Goal: Task Accomplishment & Management: Complete application form

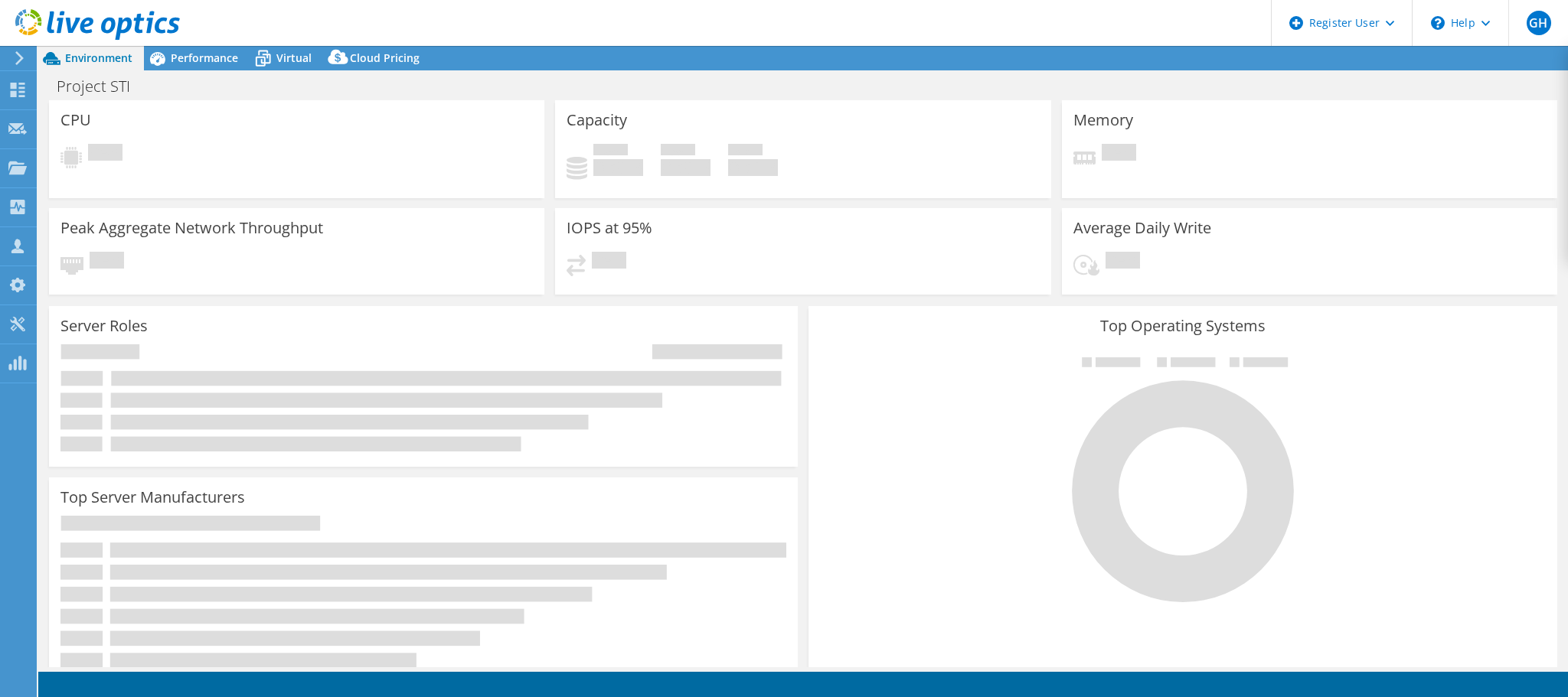
select select "USD"
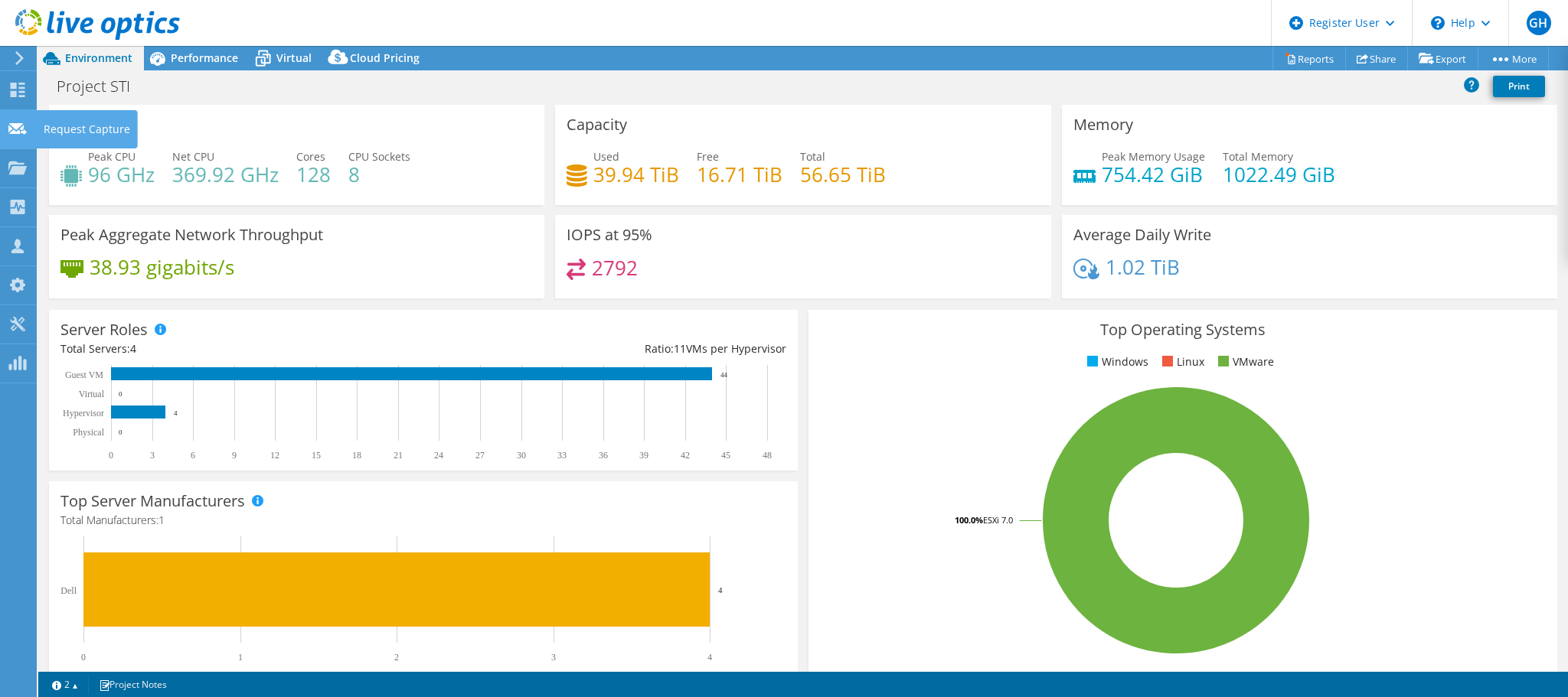
click at [76, 126] on div "Request Capture" at bounding box center [86, 129] width 102 height 38
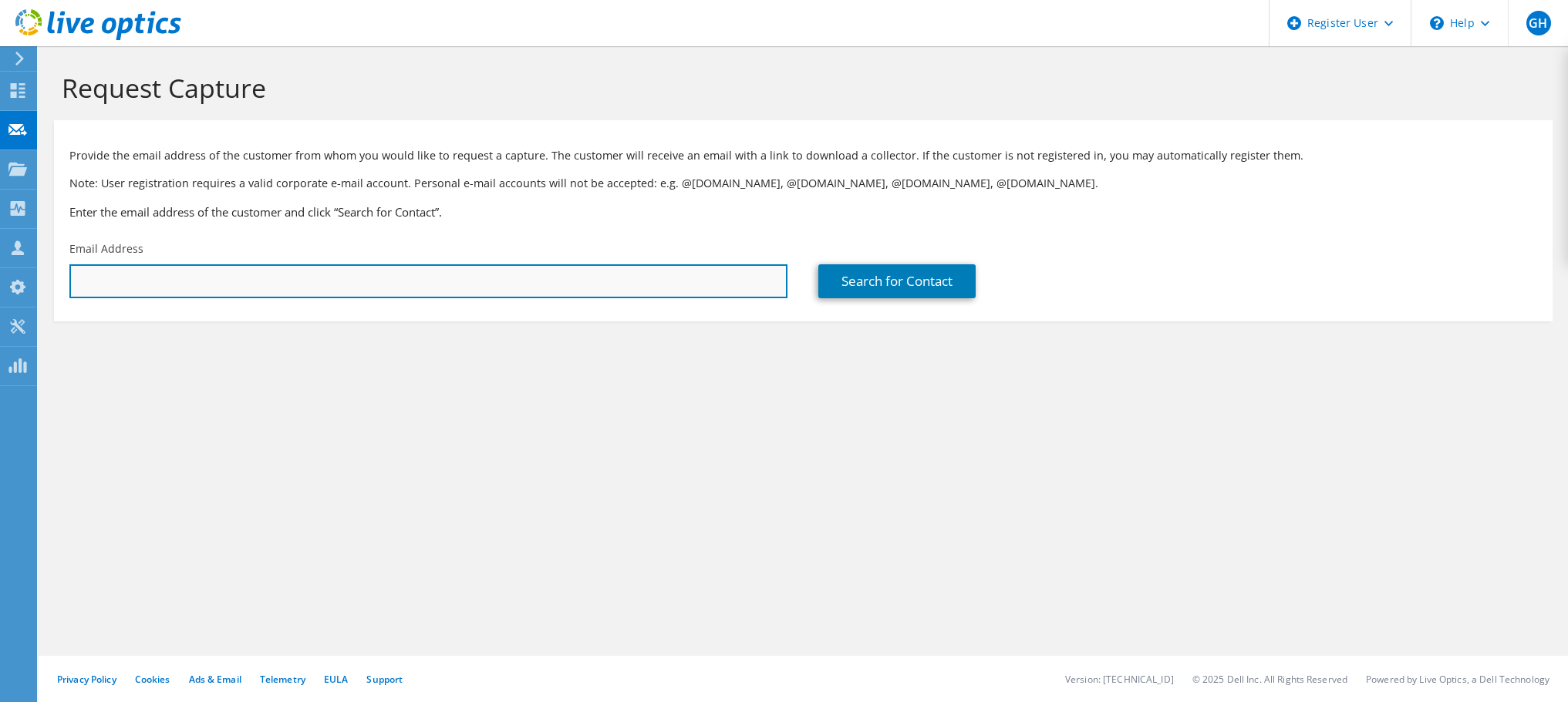
paste input "pbirdi@rcseng.ac.uk"
type input "pbirdi@rcseng.ac.uk"
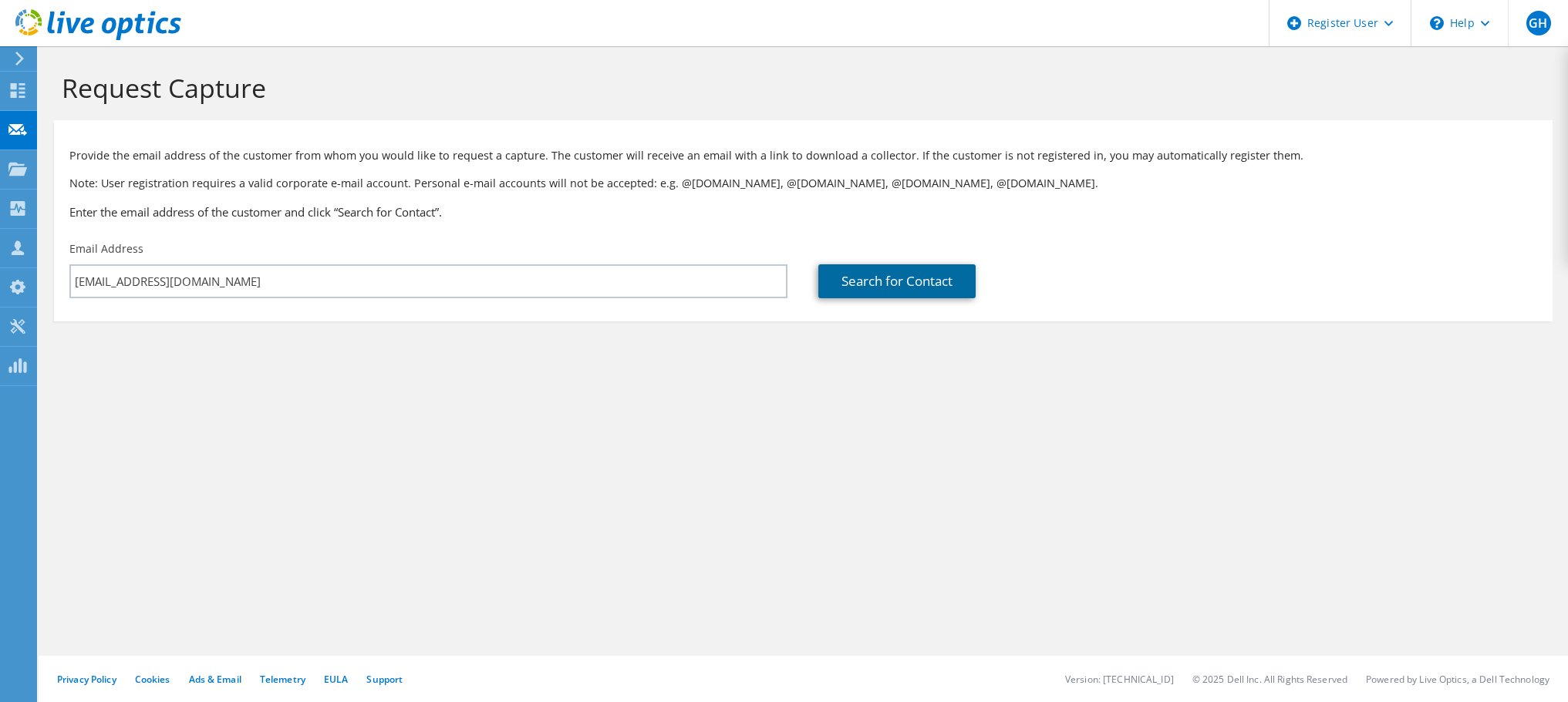
click at [861, 284] on link "Search for Contact" at bounding box center [896, 281] width 158 height 34
type input "The Royal College of Surgeons"
type input "Prempal"
type input "Birdi"
type input "United Kingdom"
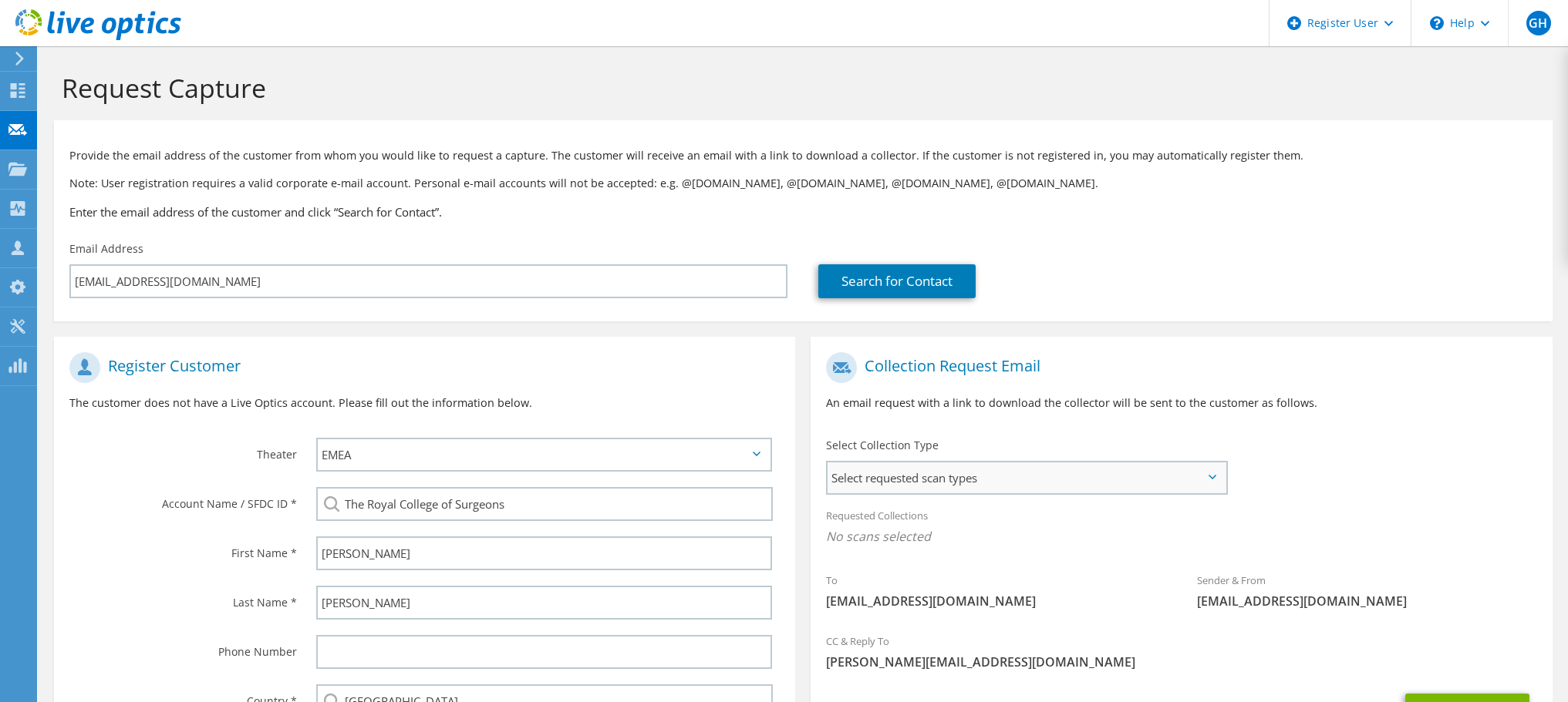
click at [984, 469] on span "Select requested scan types" at bounding box center [1027, 477] width 398 height 31
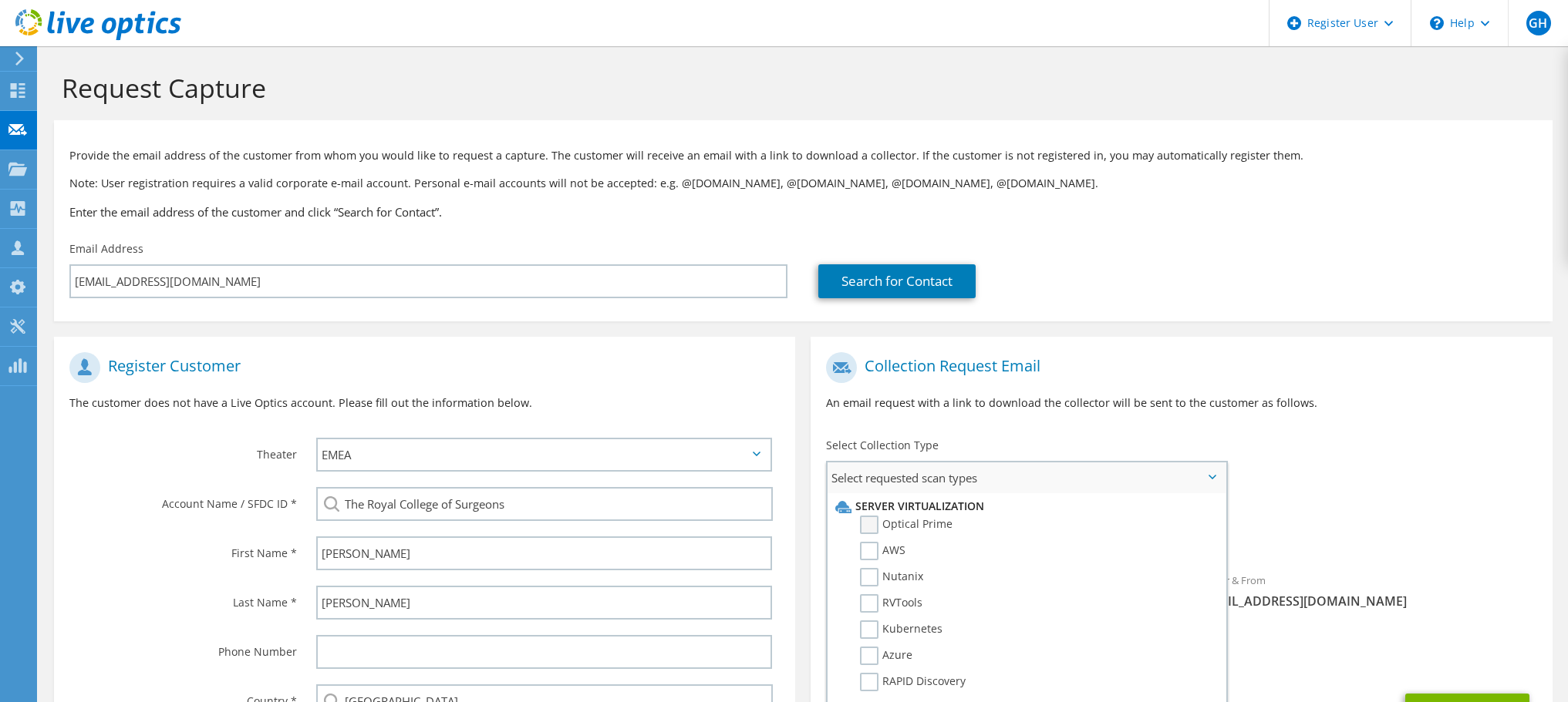
click at [895, 521] on label "Optical Prime" at bounding box center [906, 525] width 92 height 19
click at [0, 0] on input "Optical Prime" at bounding box center [0, 0] width 0 height 0
click at [1334, 469] on div "To pbirdi@rcseng.ac.uk Sender & From liveoptics@liveoptics.com" at bounding box center [1181, 487] width 741 height 285
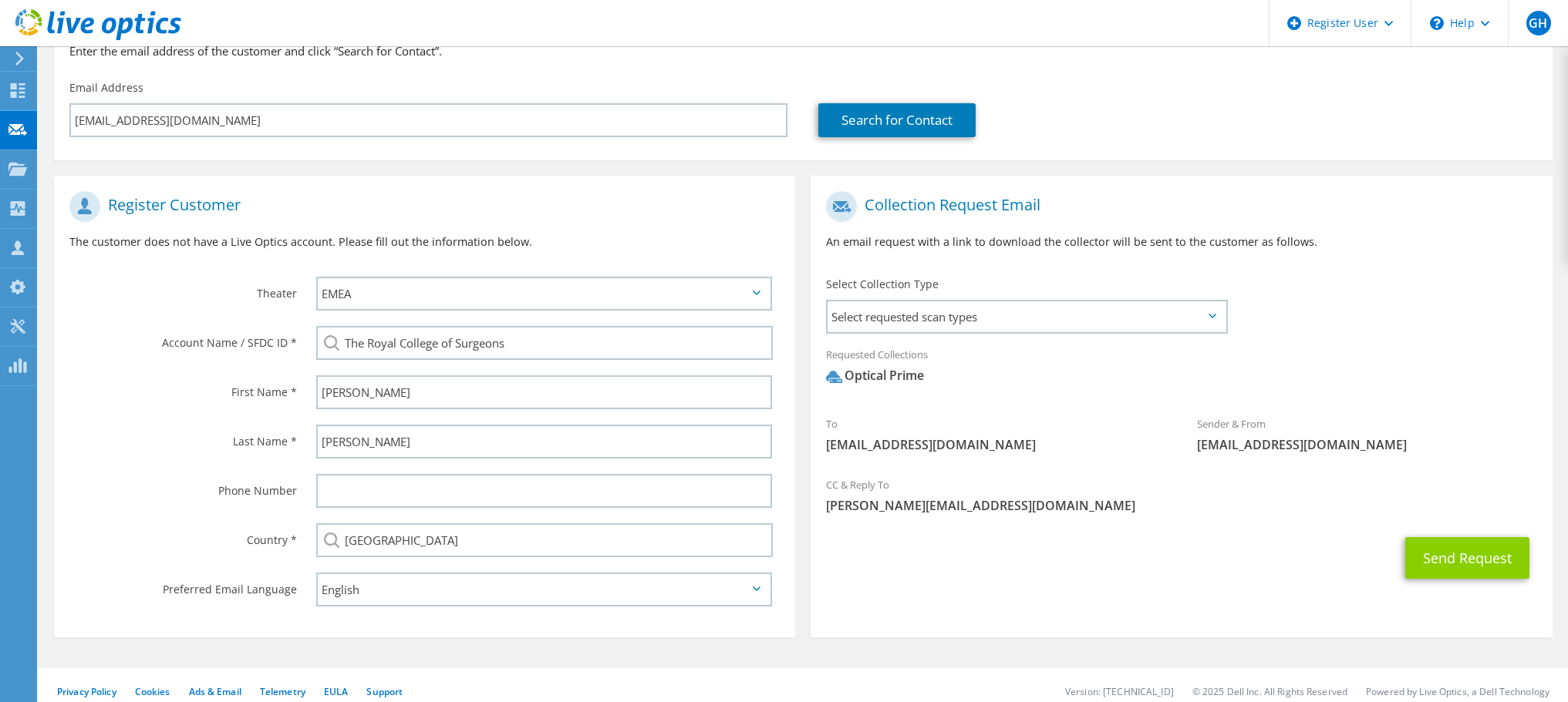
scroll to position [164, 0]
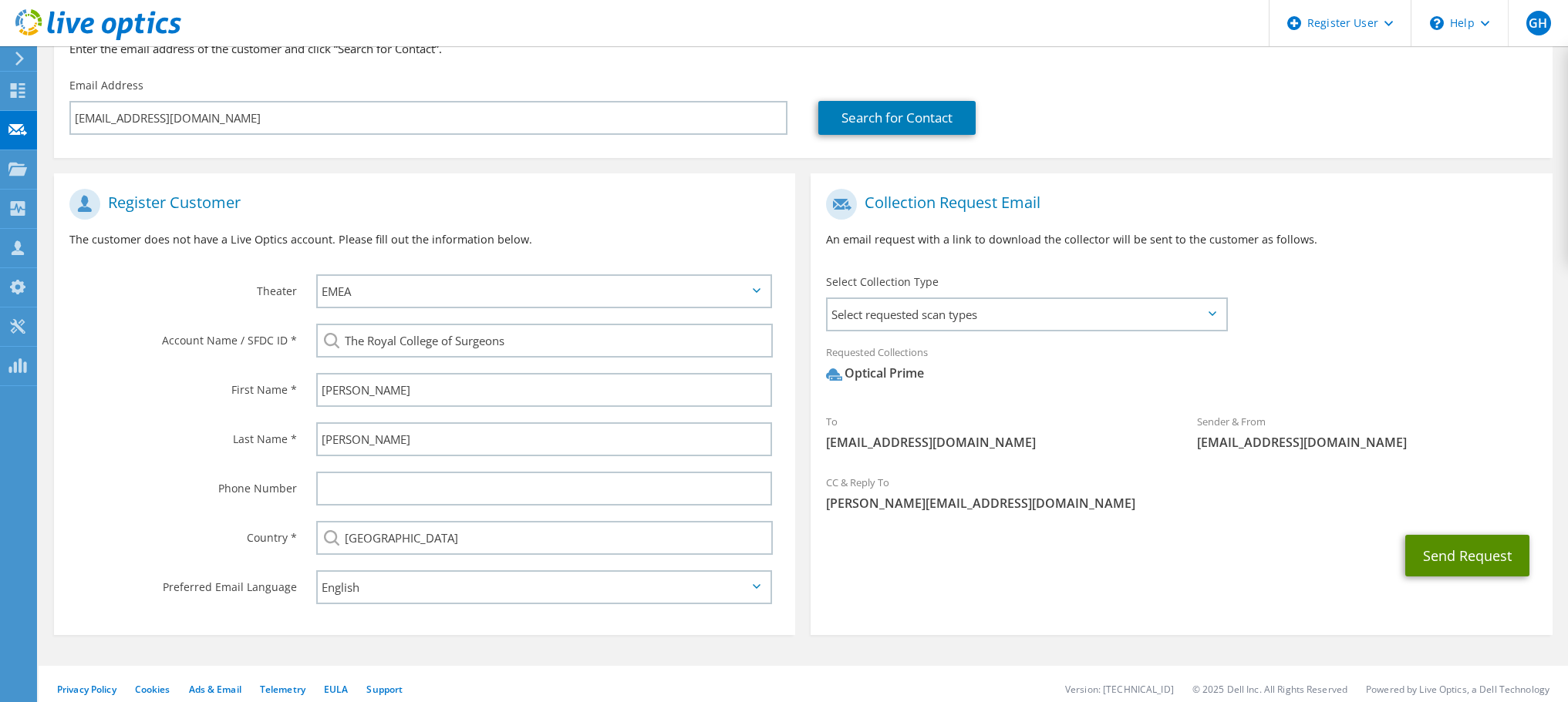
click at [1470, 551] on button "Send Request" at bounding box center [1467, 555] width 124 height 42
